Goal: Navigation & Orientation: Find specific page/section

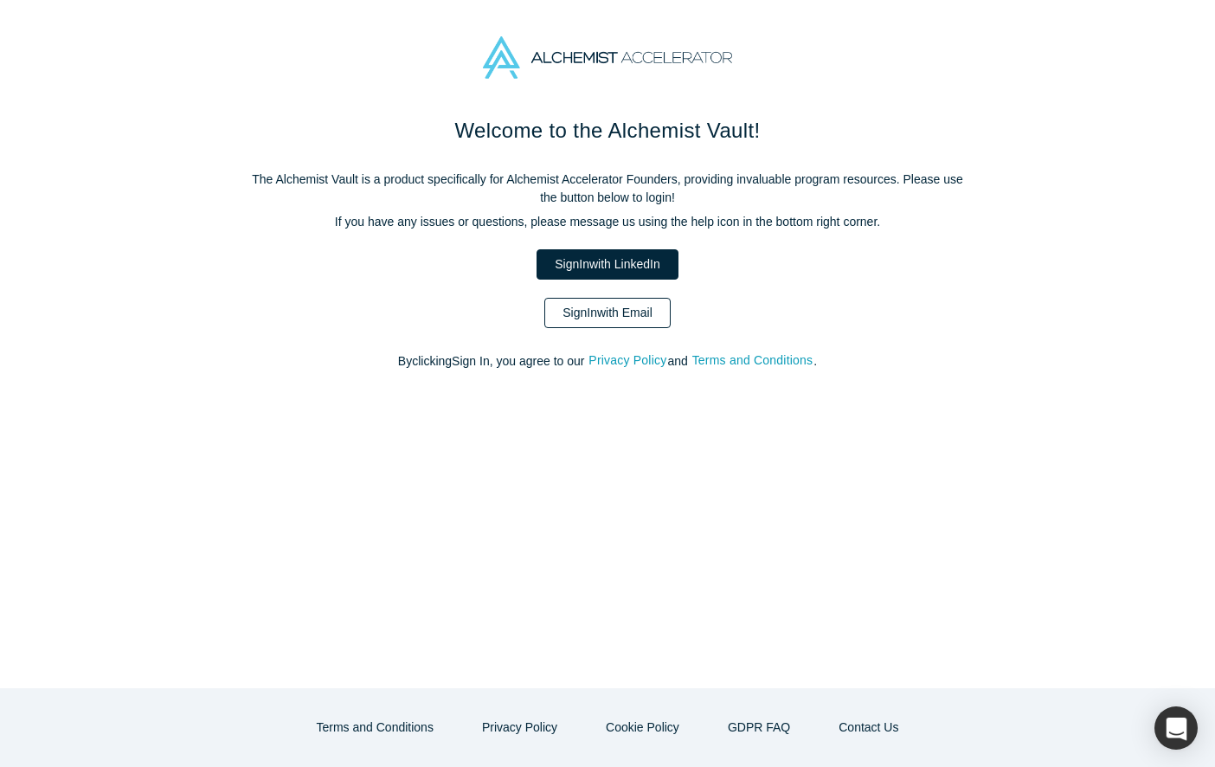
click at [635, 306] on link "Sign In with Email" at bounding box center [607, 313] width 126 height 30
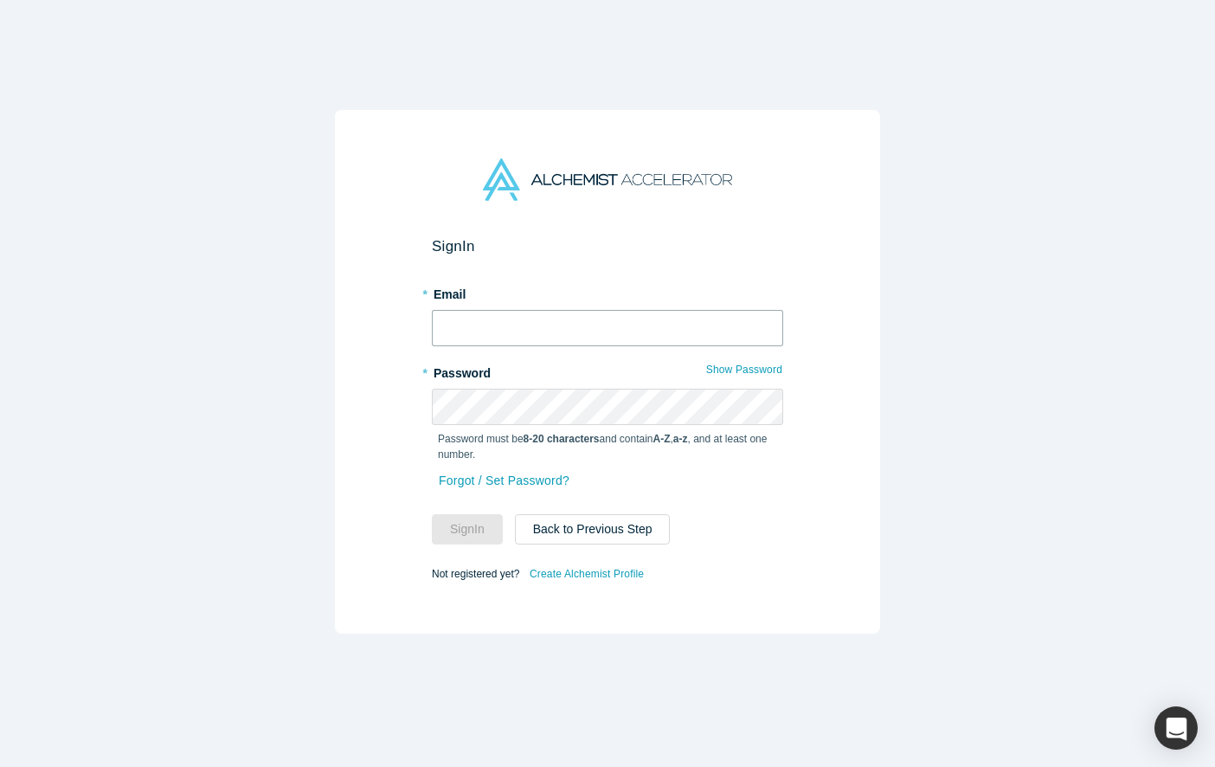
click at [628, 325] on input "text" at bounding box center [607, 328] width 351 height 36
type input "[PERSON_NAME][EMAIL_ADDRESS][DOMAIN_NAME]"
click at [484, 527] on button "Sign In" at bounding box center [467, 529] width 71 height 30
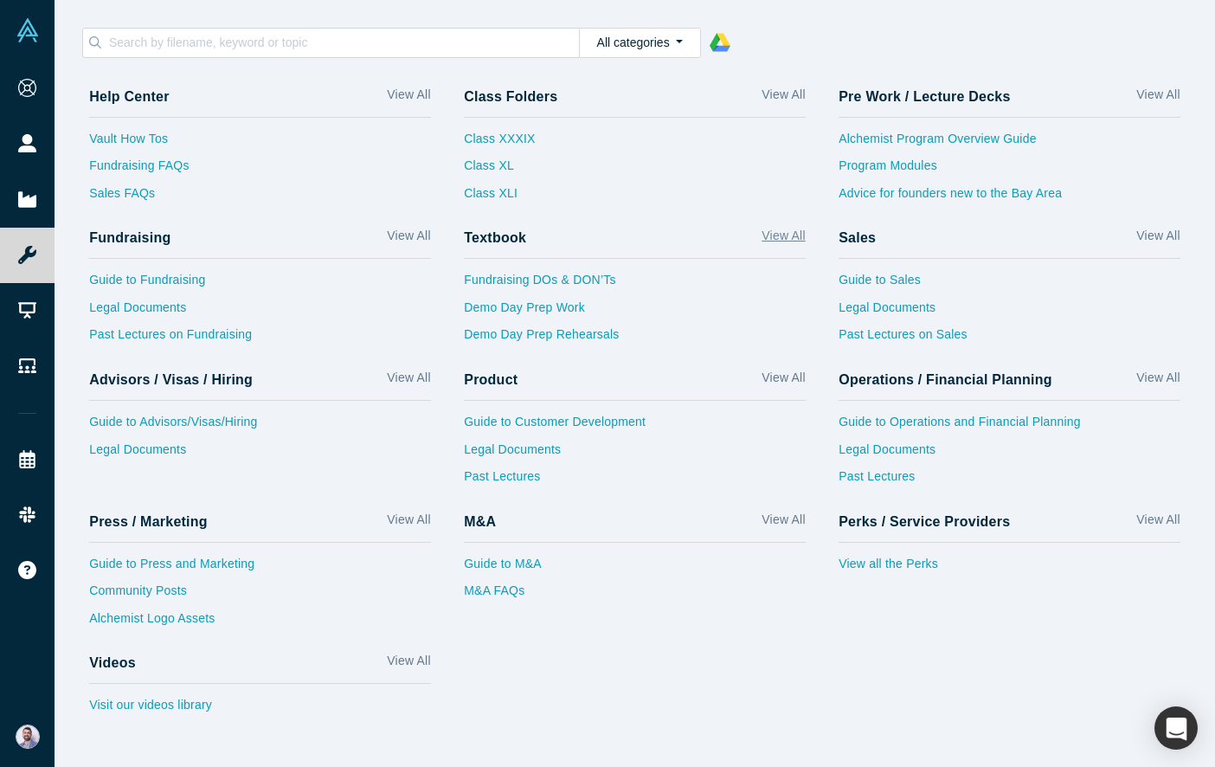
scroll to position [0, 42]
click at [571, 305] on link "Demo Day Prep Work" at bounding box center [635, 313] width 342 height 28
